Goal: Transaction & Acquisition: Purchase product/service

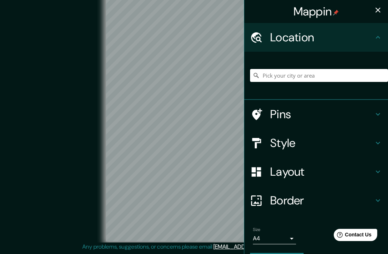
click at [317, 140] on h4 "Style" at bounding box center [322, 143] width 104 height 14
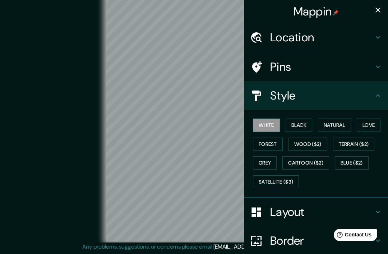
click at [313, 138] on button "Wood ($2)" at bounding box center [308, 144] width 39 height 13
click at [357, 141] on button "Terrain ($2)" at bounding box center [354, 144] width 42 height 13
click at [272, 162] on button "Grey" at bounding box center [265, 162] width 24 height 13
click at [307, 161] on button "Cartoon ($2)" at bounding box center [306, 162] width 47 height 13
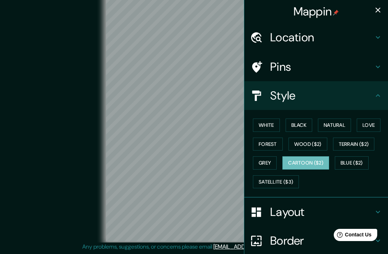
click at [357, 161] on button "Blue ($2)" at bounding box center [352, 162] width 34 height 13
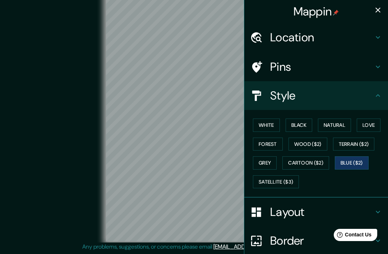
click at [283, 178] on button "Satellite ($3)" at bounding box center [276, 182] width 46 height 13
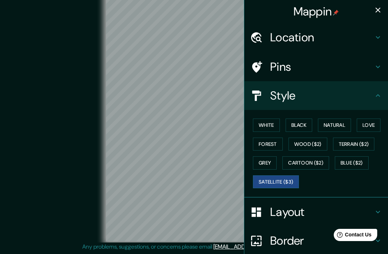
click at [342, 36] on h4 "Location" at bounding box center [322, 37] width 104 height 14
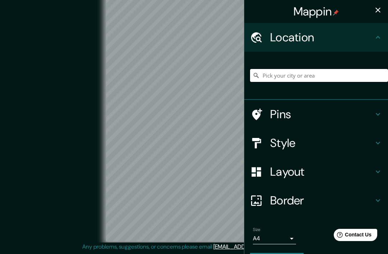
click at [315, 77] on input "Pick your city or area" at bounding box center [319, 75] width 138 height 13
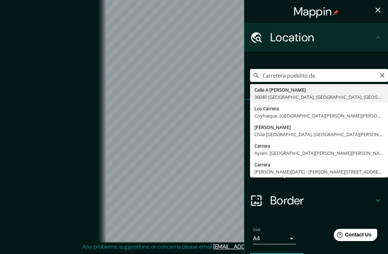
type input "Calle A Pueblito De Rocha, 36040 Guanajuato, Guanajuato, México"
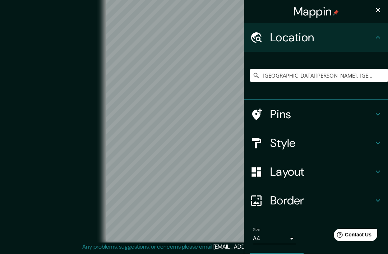
click at [310, 173] on h4 "Layout" at bounding box center [322, 172] width 104 height 14
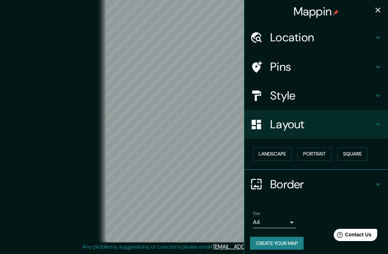
click at [322, 100] on h4 "Style" at bounding box center [322, 95] width 104 height 14
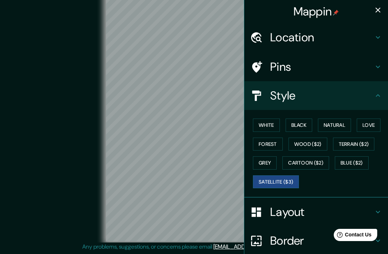
click at [356, 164] on button "Blue ($2)" at bounding box center [352, 162] width 34 height 13
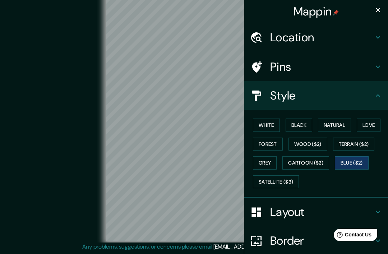
click at [319, 161] on button "Cartoon ($2)" at bounding box center [306, 162] width 47 height 13
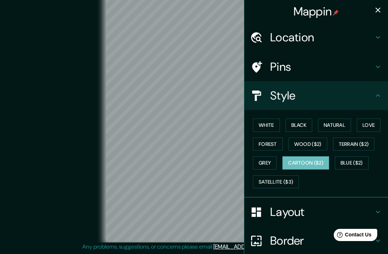
click at [288, 182] on button "Satellite ($3)" at bounding box center [276, 182] width 46 height 13
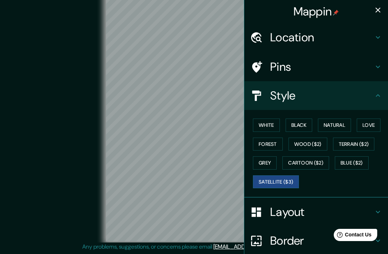
click at [266, 161] on button "Grey" at bounding box center [265, 162] width 24 height 13
click at [268, 144] on button "Forest" at bounding box center [268, 144] width 30 height 13
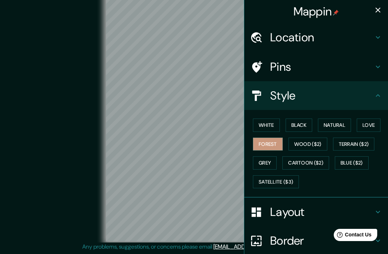
click at [308, 140] on button "Wood ($2)" at bounding box center [308, 144] width 39 height 13
click at [354, 144] on button "Terrain ($2)" at bounding box center [354, 144] width 42 height 13
click at [367, 125] on button "Love" at bounding box center [369, 125] width 24 height 13
click at [341, 121] on button "Natural" at bounding box center [334, 125] width 33 height 13
click at [310, 121] on button "Black" at bounding box center [299, 125] width 27 height 13
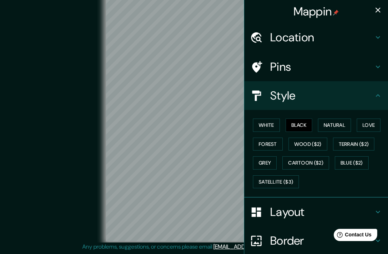
click at [275, 122] on button "White" at bounding box center [266, 125] width 27 height 13
click at [310, 120] on button "Black" at bounding box center [299, 125] width 27 height 13
click at [338, 123] on button "Natural" at bounding box center [334, 125] width 33 height 13
click at [362, 141] on button "Terrain ($2)" at bounding box center [354, 144] width 42 height 13
click at [317, 140] on button "Wood ($2)" at bounding box center [308, 144] width 39 height 13
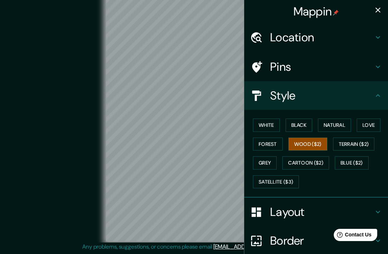
click at [329, 63] on h4 "Pins" at bounding box center [322, 67] width 104 height 14
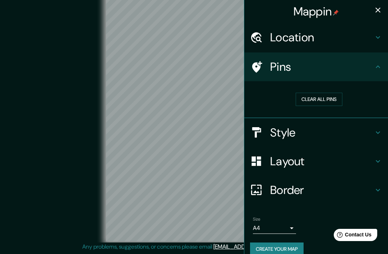
click at [337, 38] on h4 "Location" at bounding box center [322, 37] width 104 height 14
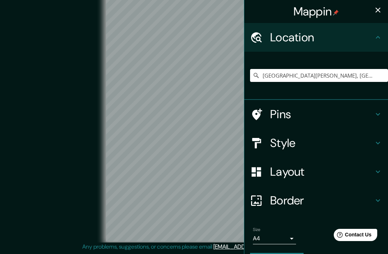
click at [300, 171] on h4 "Layout" at bounding box center [322, 172] width 104 height 14
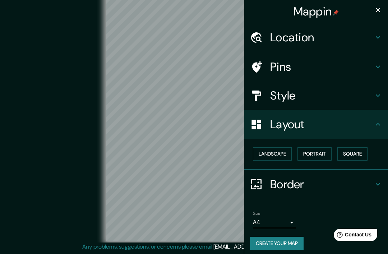
click at [282, 151] on button "Landscape" at bounding box center [272, 153] width 39 height 13
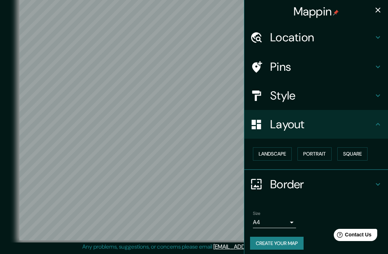
click at [326, 147] on button "Portrait" at bounding box center [315, 153] width 34 height 13
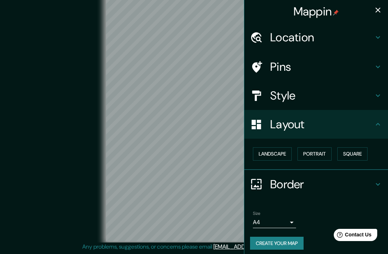
click at [352, 150] on button "Square" at bounding box center [353, 153] width 30 height 13
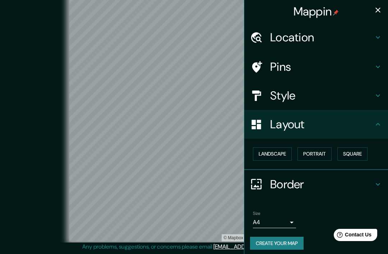
click at [283, 147] on button "Landscape" at bounding box center [272, 153] width 39 height 13
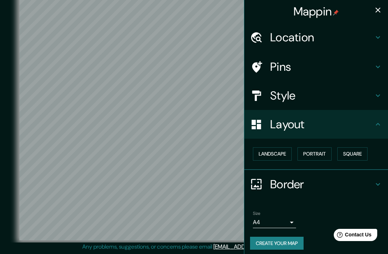
click at [303, 185] on h4 "Border" at bounding box center [322, 184] width 104 height 14
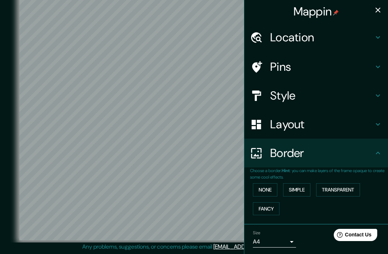
click at [272, 188] on button "None" at bounding box center [265, 189] width 24 height 13
click at [270, 207] on button "Fancy" at bounding box center [266, 208] width 27 height 13
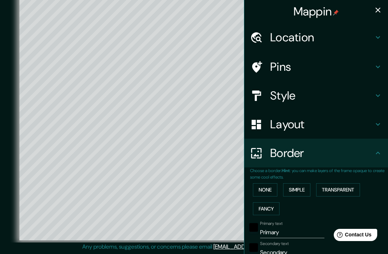
click at [296, 190] on button "Simple" at bounding box center [296, 189] width 27 height 13
click at [339, 187] on button "Transparent" at bounding box center [339, 189] width 44 height 13
click at [276, 208] on button "Fancy" at bounding box center [266, 208] width 27 height 13
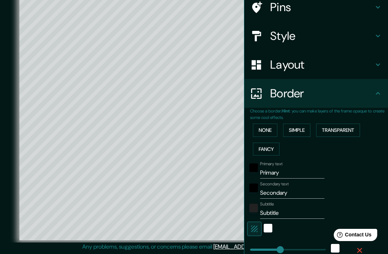
scroll to position [63, 0]
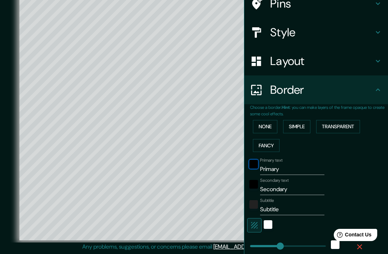
click at [258, 160] on div "black" at bounding box center [254, 164] width 9 height 9
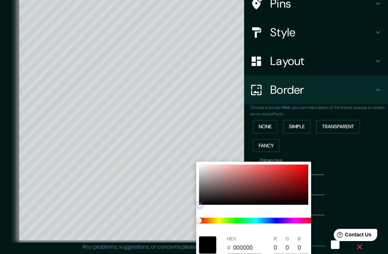
type input "389"
type input "78"
type input "39"
type input "C12929"
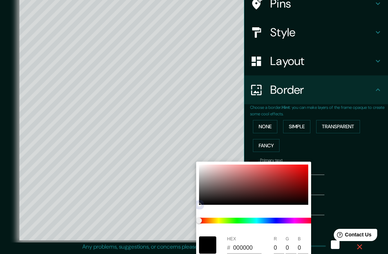
type input "193"
type input "41"
type input "389"
type input "78"
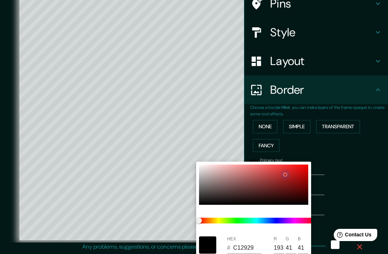
type input "78"
type input "39"
type input "000000"
type input "0"
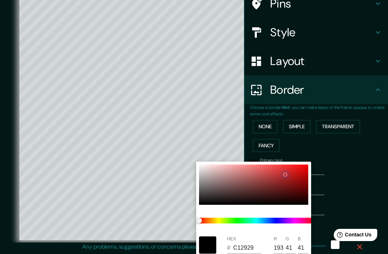
type input "0"
type input "389"
type input "78"
type input "39"
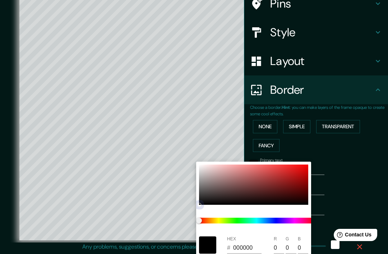
click at [204, 204] on div at bounding box center [253, 185] width 109 height 40
type input "389"
type input "78"
type input "39"
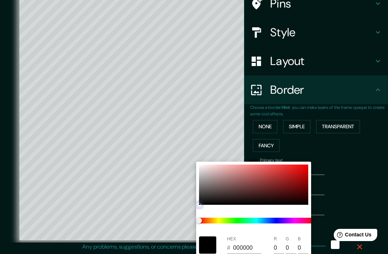
type input "020202"
type input "2"
click at [323, 146] on div at bounding box center [194, 127] width 388 height 254
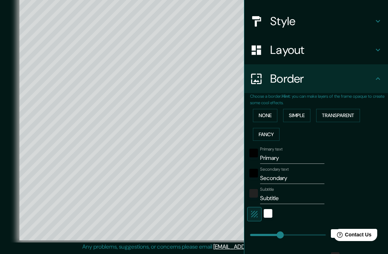
click at [271, 113] on button "None" at bounding box center [265, 115] width 24 height 13
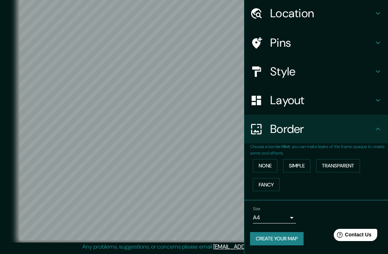
scroll to position [22, 0]
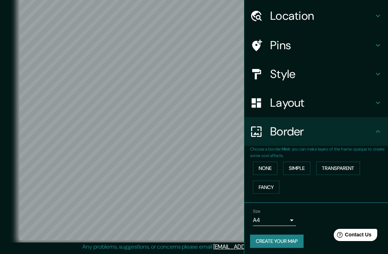
click at [291, 218] on body "Mappin Location Calle A Pueblito De Rocha, 36040 Guanajuato, Guanajuato, México…" at bounding box center [194, 118] width 388 height 254
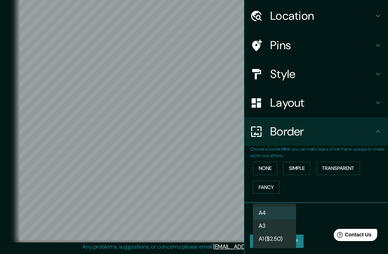
click at [275, 224] on li "A3" at bounding box center [274, 226] width 43 height 13
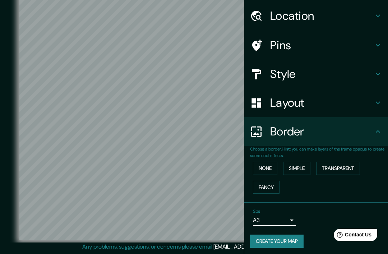
click at [289, 215] on body "Mappin Location Calle A Pueblito De Rocha, 36040 Guanajuato, Guanajuato, México…" at bounding box center [194, 118] width 388 height 254
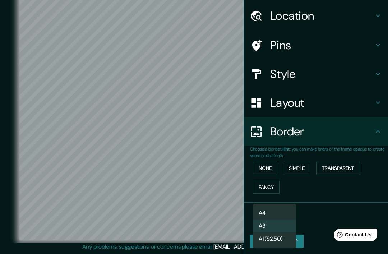
click at [274, 209] on li "A4" at bounding box center [274, 213] width 43 height 13
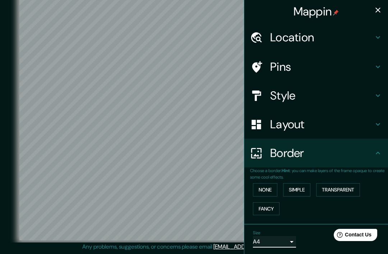
scroll to position [0, 0]
click at [378, 9] on icon "button" at bounding box center [378, 10] width 5 height 5
